Goal: Find specific page/section: Find specific page/section

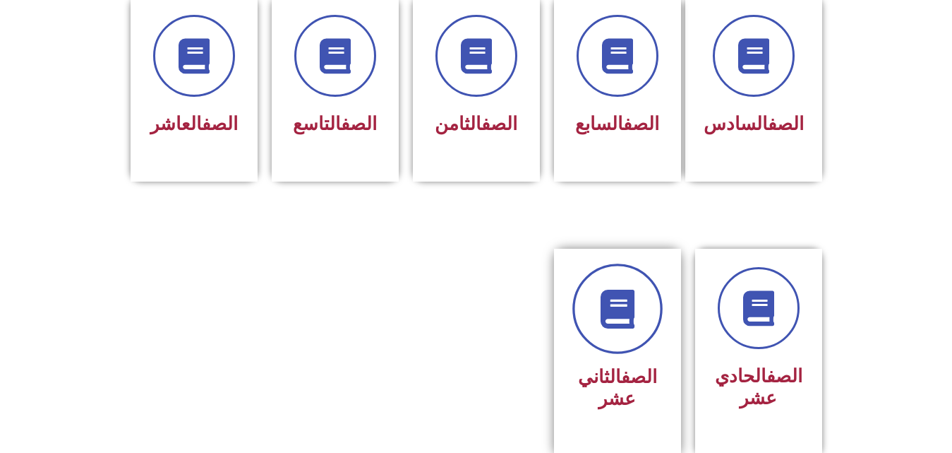
scroll to position [627, 0]
click at [629, 313] on link at bounding box center [618, 308] width 90 height 90
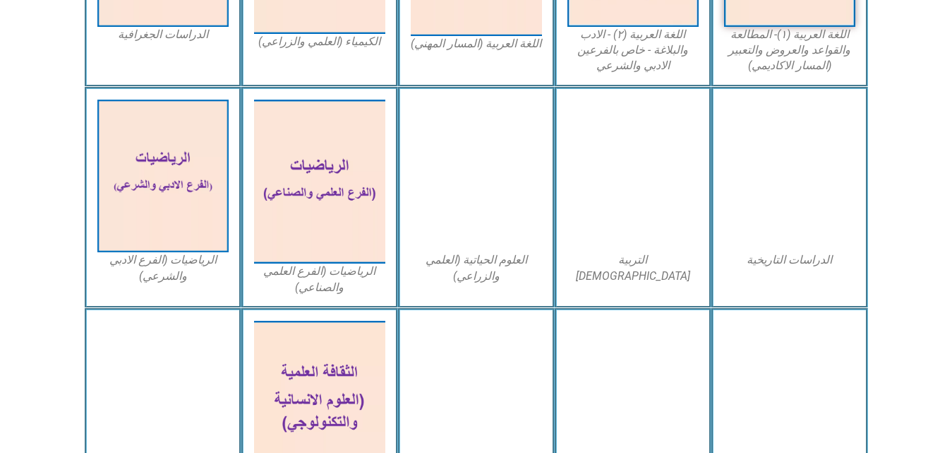
scroll to position [574, 0]
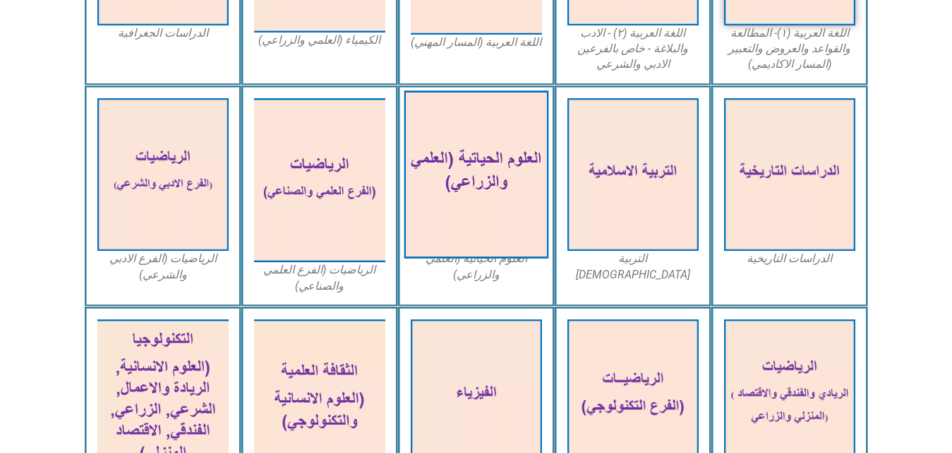
click at [498, 218] on img at bounding box center [476, 174] width 145 height 168
click at [504, 217] on img at bounding box center [476, 174] width 145 height 168
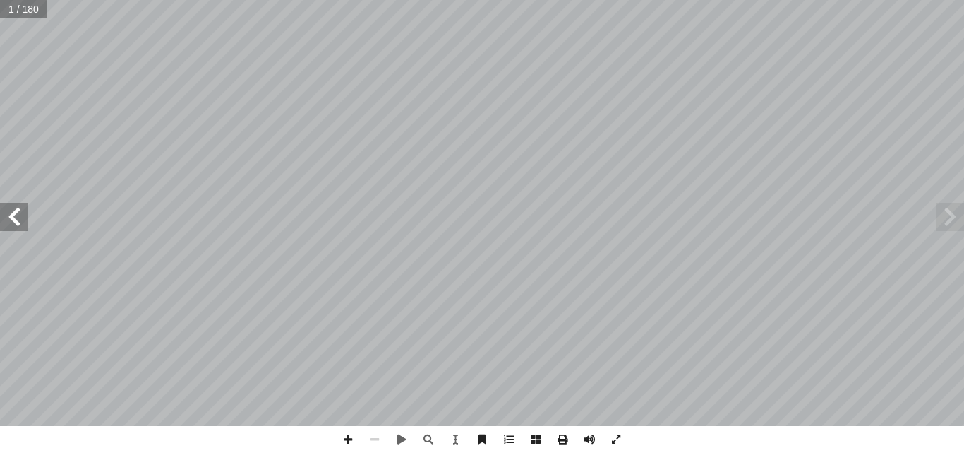
click at [947, 222] on span at bounding box center [950, 217] width 28 height 28
click at [18, 215] on span at bounding box center [14, 217] width 28 height 28
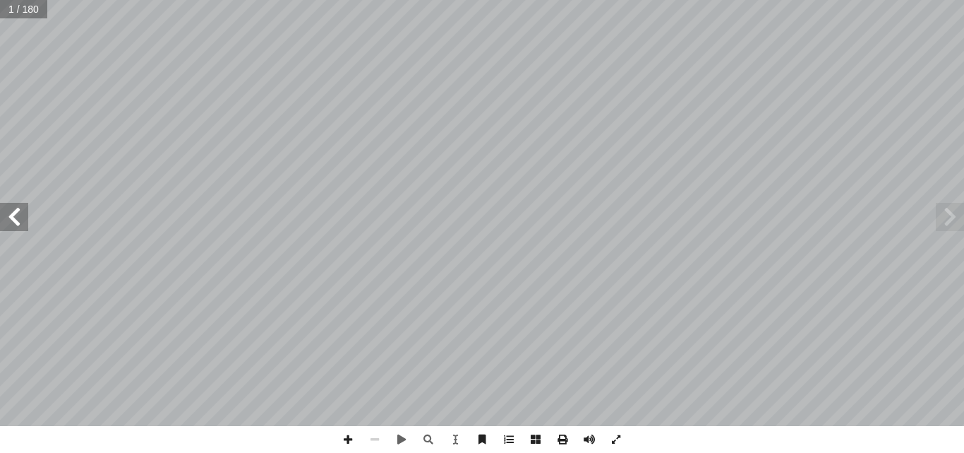
click at [18, 215] on span at bounding box center [14, 217] width 28 height 28
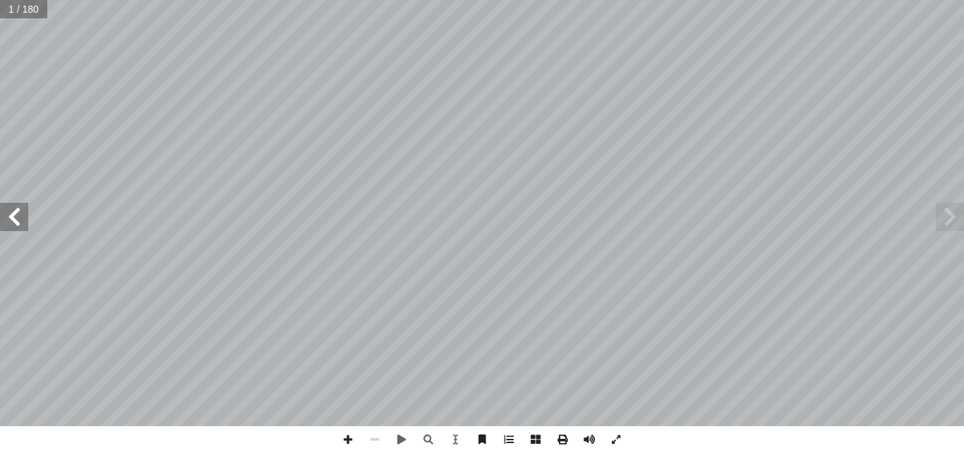
click at [18, 215] on span at bounding box center [14, 217] width 28 height 28
click at [946, 222] on span at bounding box center [950, 217] width 28 height 28
click at [611, 440] on span at bounding box center [616, 439] width 27 height 27
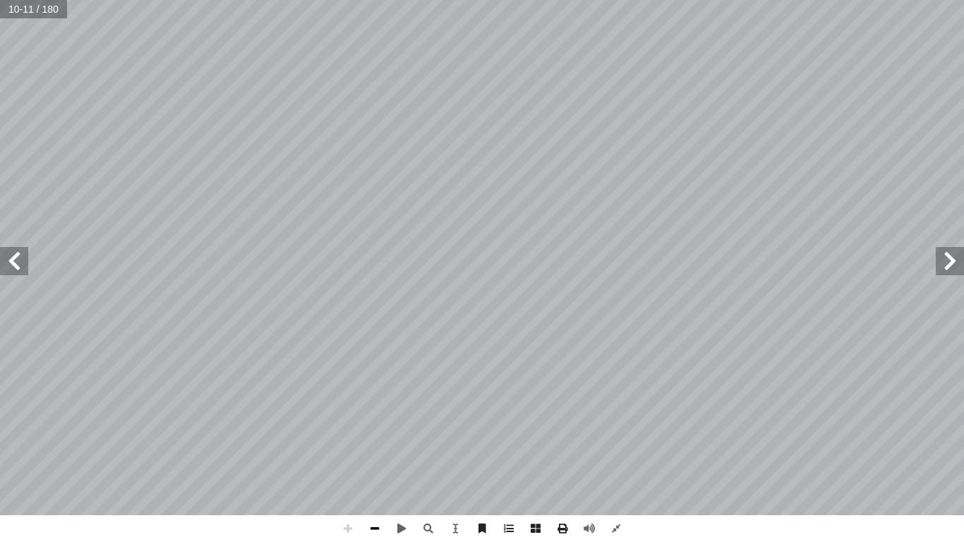
click at [371, 452] on span at bounding box center [374, 528] width 27 height 27
click at [373, 452] on span at bounding box center [374, 528] width 27 height 27
click at [348, 452] on span at bounding box center [348, 528] width 27 height 27
click at [369, 452] on span at bounding box center [374, 528] width 27 height 27
click at [346, 452] on span at bounding box center [348, 528] width 27 height 27
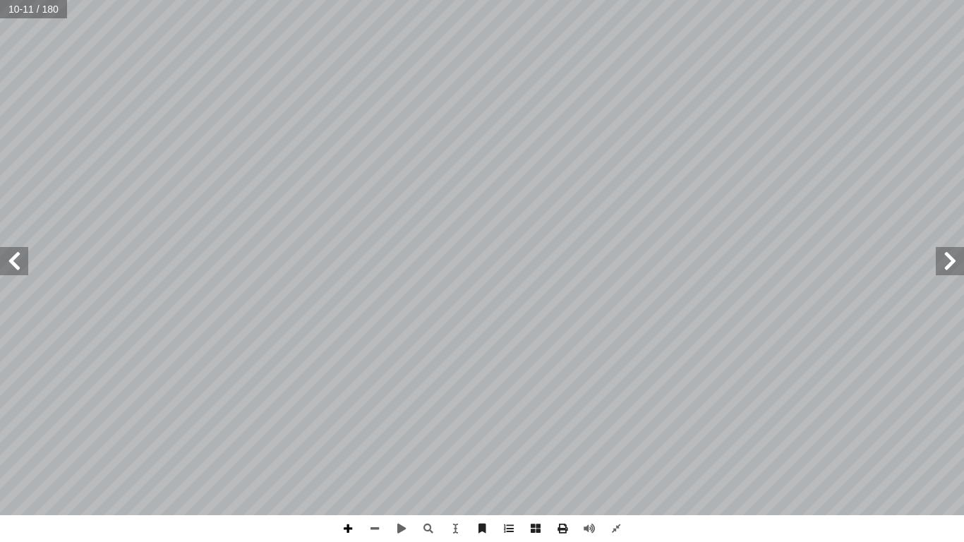
click at [347, 452] on span at bounding box center [348, 528] width 27 height 27
